Goal: Complete application form: Complete application form

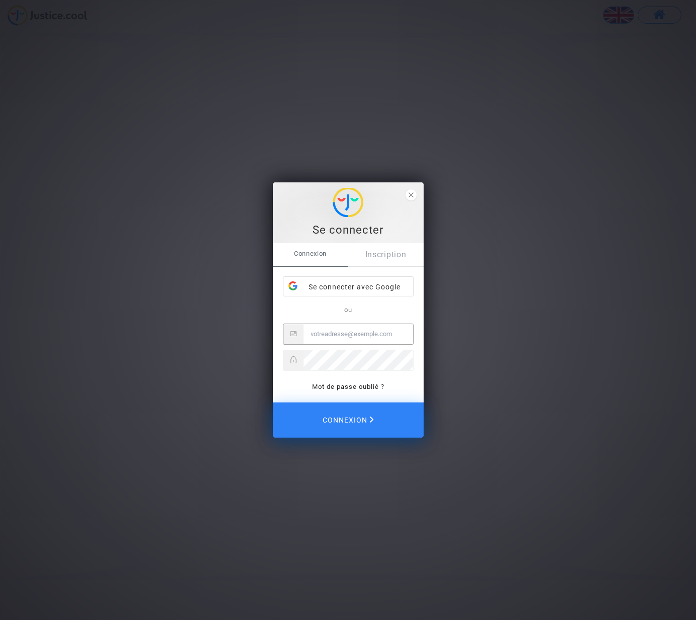
click at [346, 334] on input "Email" at bounding box center [358, 334] width 110 height 20
click at [353, 419] on span "Connexion" at bounding box center [348, 420] width 54 height 22
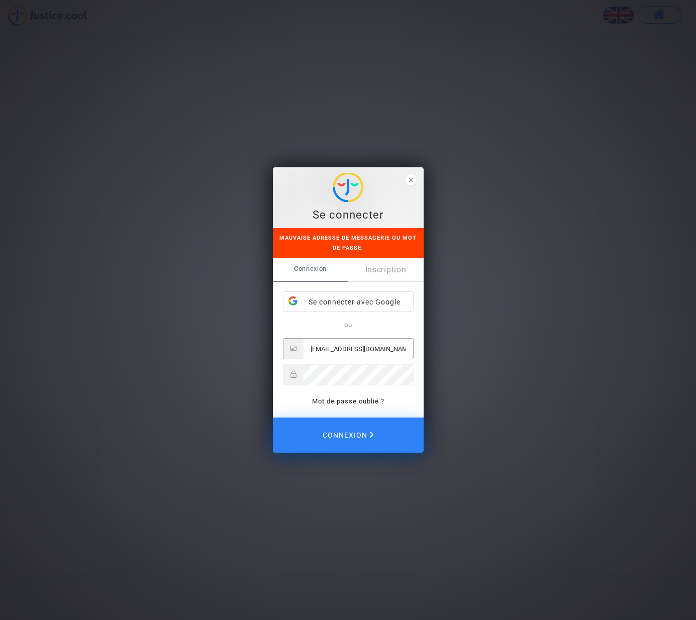
click at [400, 348] on input "[EMAIL_ADDRESS][DOMAIN_NAME]" at bounding box center [358, 349] width 110 height 20
click at [379, 349] on input "[EMAIL_ADDRESS][DOMAIN_NAME]" at bounding box center [358, 349] width 110 height 20
drag, startPoint x: 392, startPoint y: 348, endPoint x: 391, endPoint y: 362, distance: 14.6
click at [392, 348] on input "[EMAIL_ADDRESS][DOMAIN_NAME]" at bounding box center [358, 349] width 110 height 20
type input "[EMAIL_ADDRESS][DOMAIN_NAME]"
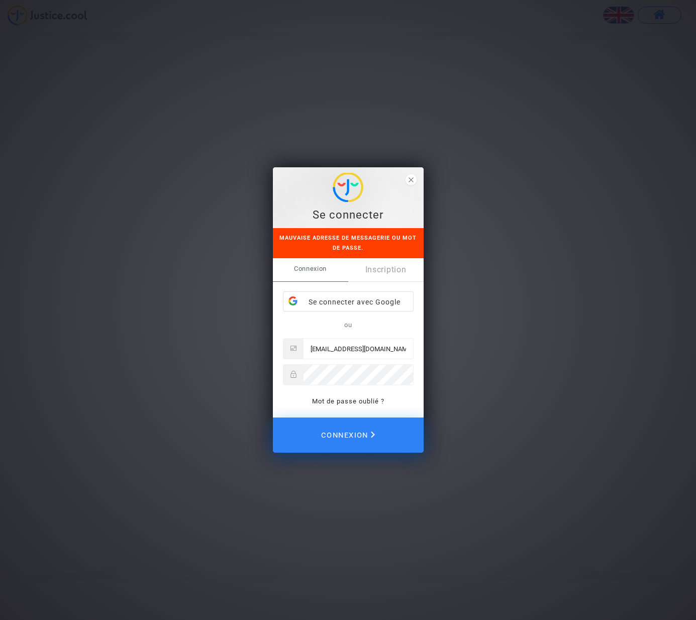
click at [354, 432] on span "Connexion" at bounding box center [348, 435] width 54 height 22
click at [384, 270] on link "Inscription" at bounding box center [385, 269] width 75 height 23
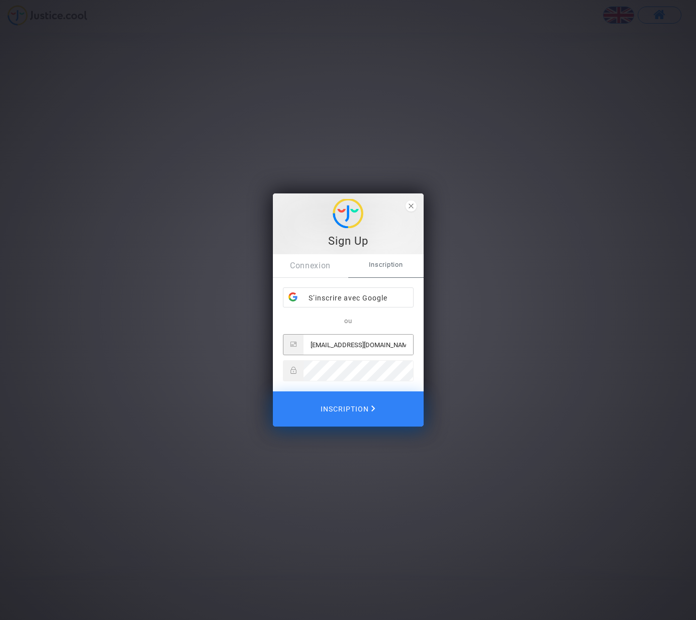
scroll to position [0, 37]
click at [389, 262] on span "Inscription" at bounding box center [385, 264] width 75 height 21
click at [360, 300] on div "S’inscrire avec Google" at bounding box center [348, 298] width 130 height 20
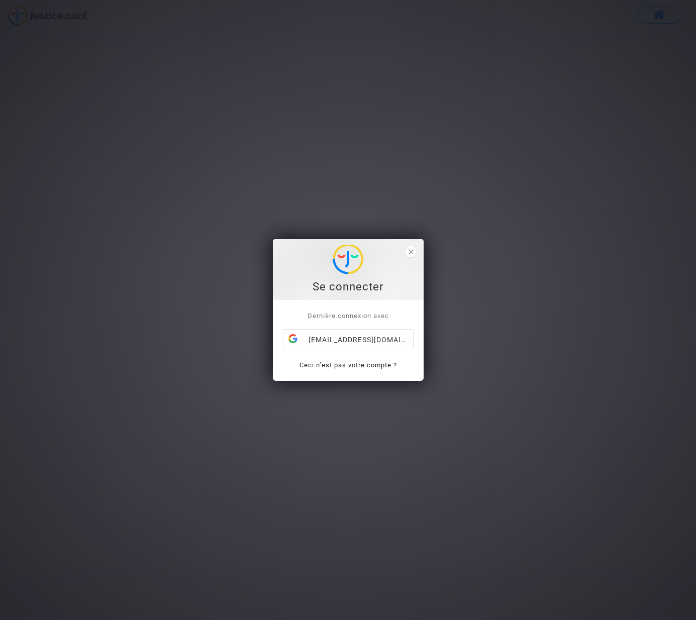
click at [341, 365] on link "Ceci n’est pas votre compte ?" at bounding box center [347, 365] width 97 height 8
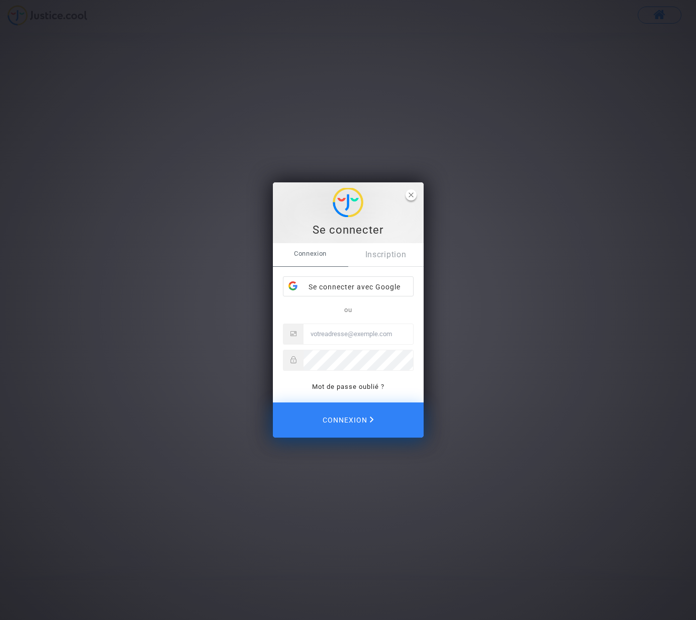
drag, startPoint x: 409, startPoint y: 193, endPoint x: 400, endPoint y: 206, distance: 15.5
click at [409, 193] on icon "close" at bounding box center [410, 194] width 5 height 5
